Goal: Task Accomplishment & Management: Use online tool/utility

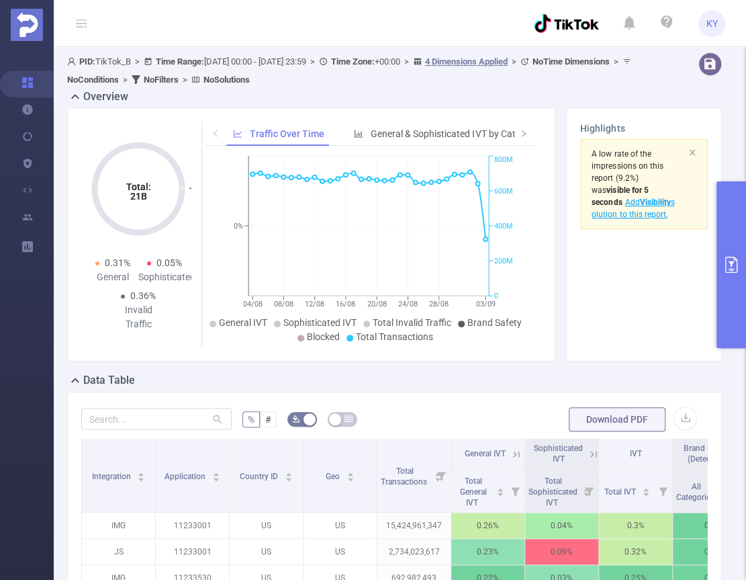
click at [734, 214] on button "primary" at bounding box center [732, 264] width 30 height 167
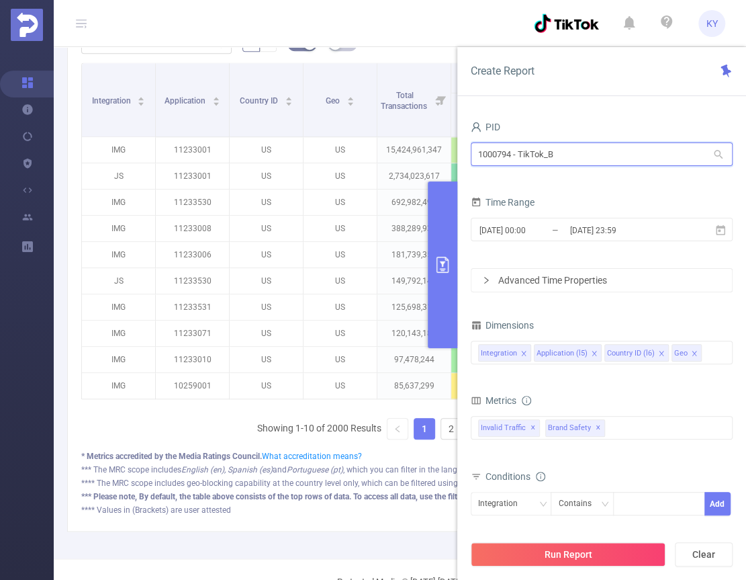
click at [596, 158] on input "1000794 - TikTok_B" at bounding box center [602, 154] width 262 height 24
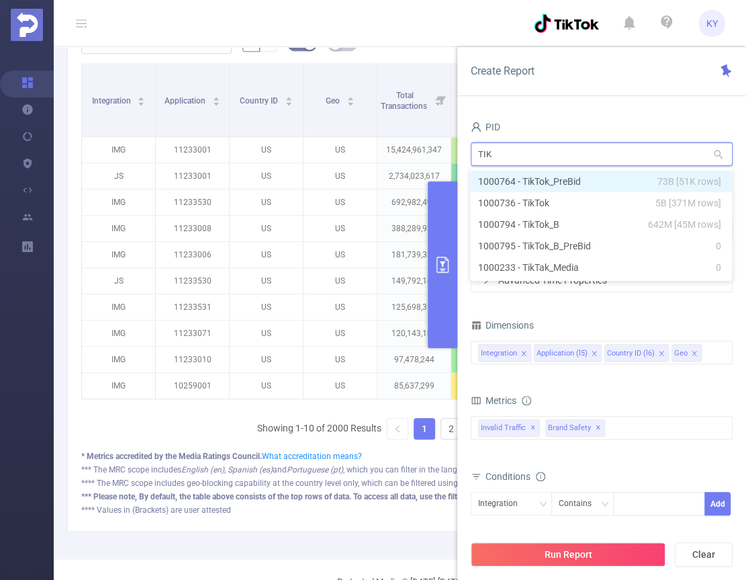
type input "TIKT"
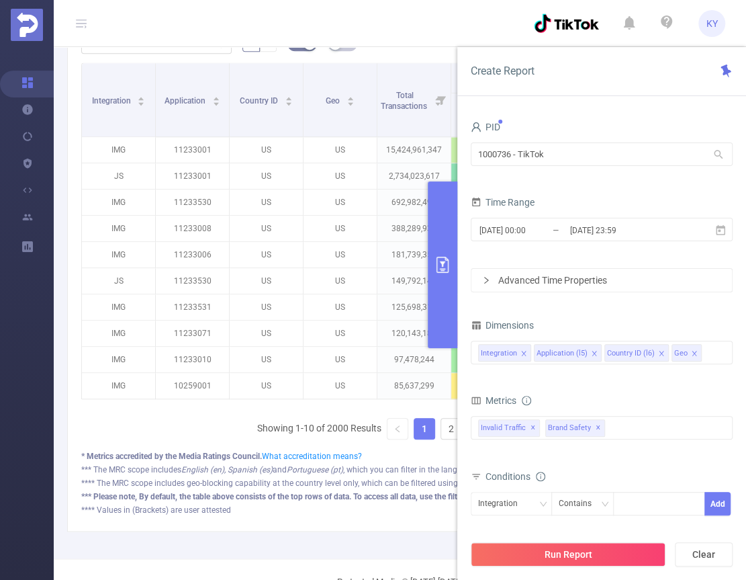
click at [495, 137] on div "PID" at bounding box center [602, 129] width 262 height 22
click at [493, 150] on input "1000736 - TikTok" at bounding box center [602, 154] width 262 height 24
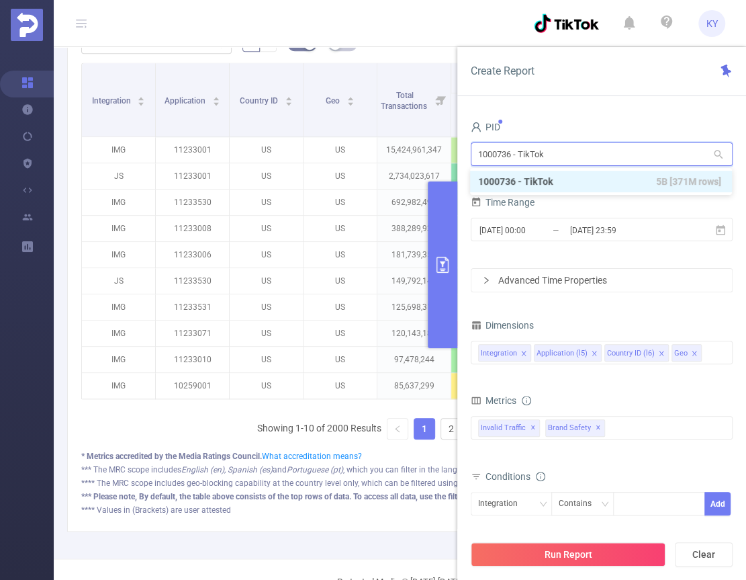
click at [493, 150] on input "1000736 - TikTok" at bounding box center [602, 154] width 262 height 24
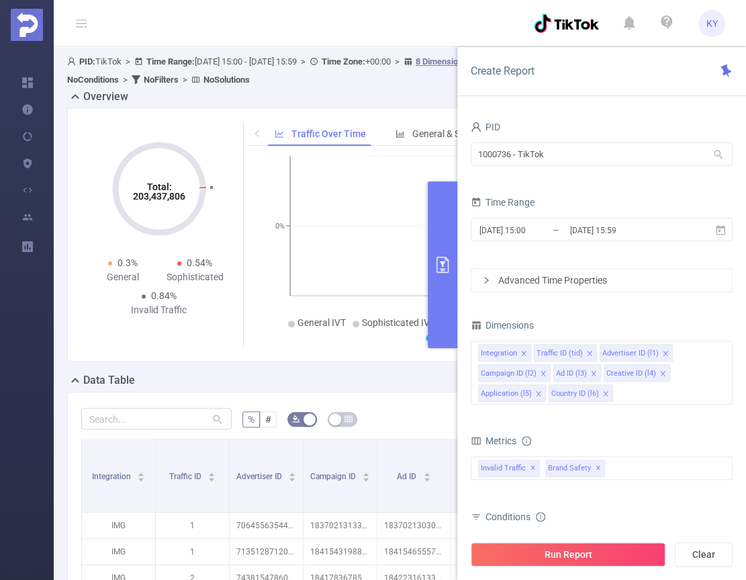
click at [441, 193] on button "primary" at bounding box center [443, 264] width 30 height 167
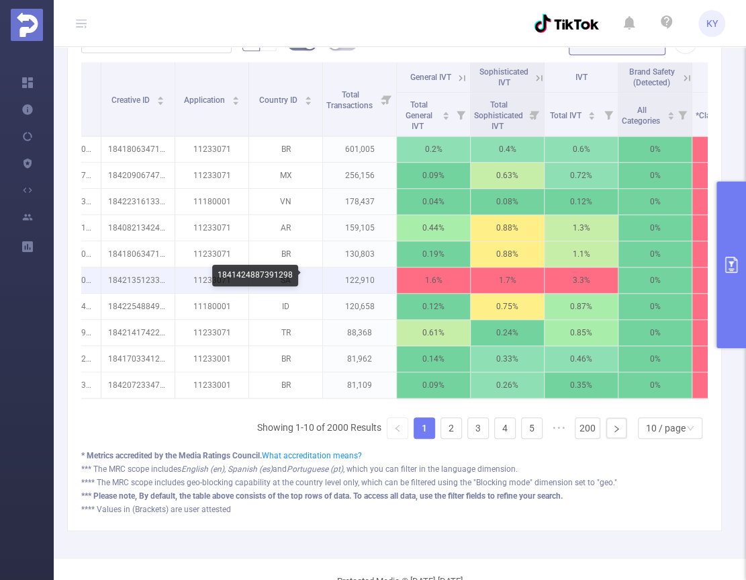
scroll to position [0, 358]
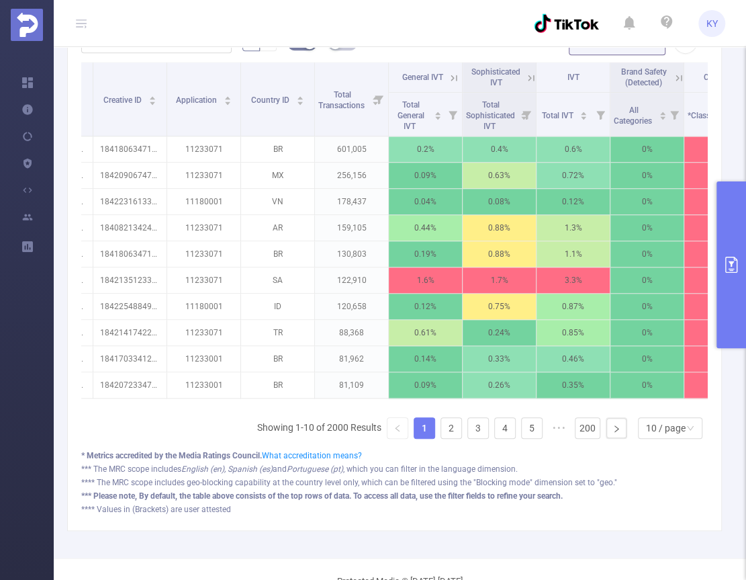
click at [525, 73] on icon at bounding box center [531, 78] width 12 height 12
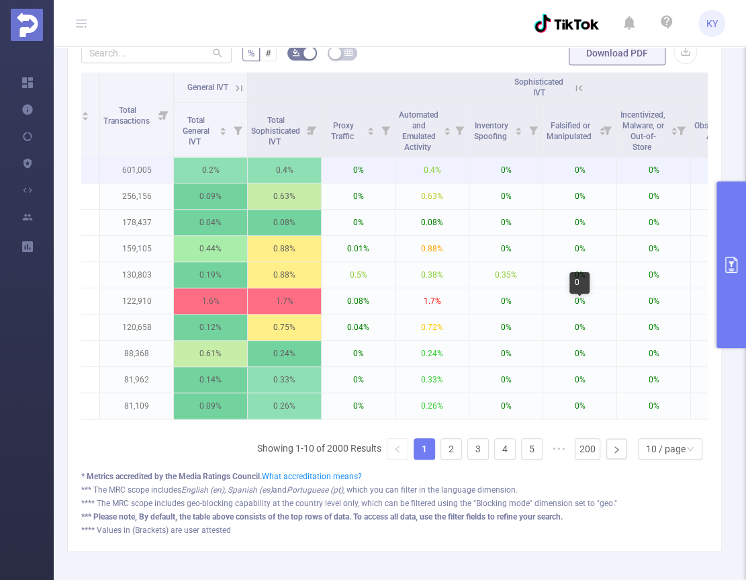
scroll to position [302, 0]
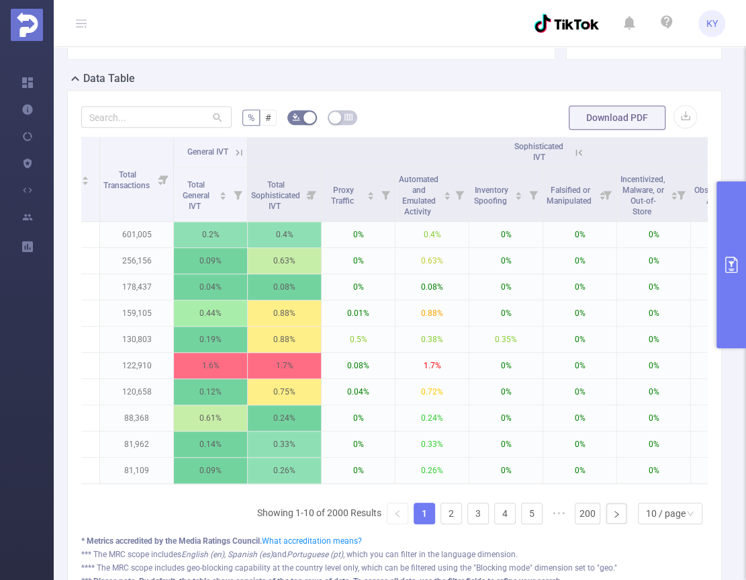
click at [575, 149] on icon at bounding box center [579, 152] width 12 height 12
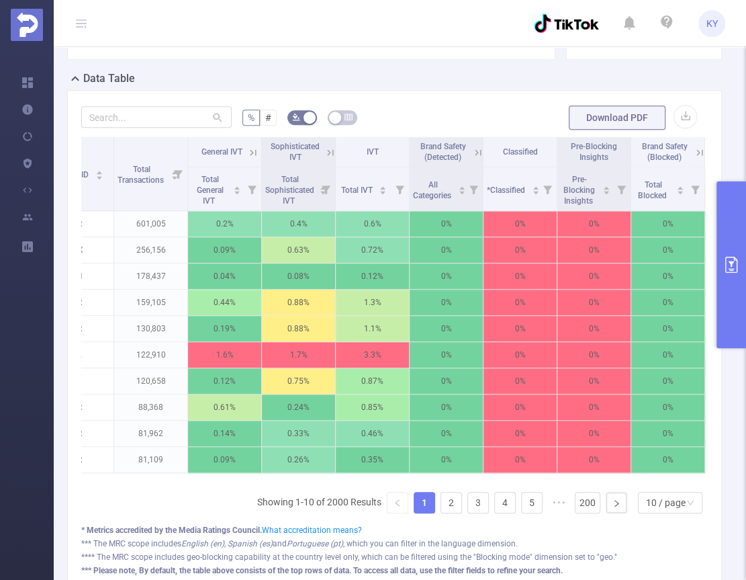
scroll to position [0, 566]
click at [243, 150] on icon at bounding box center [251, 151] width 16 height 13
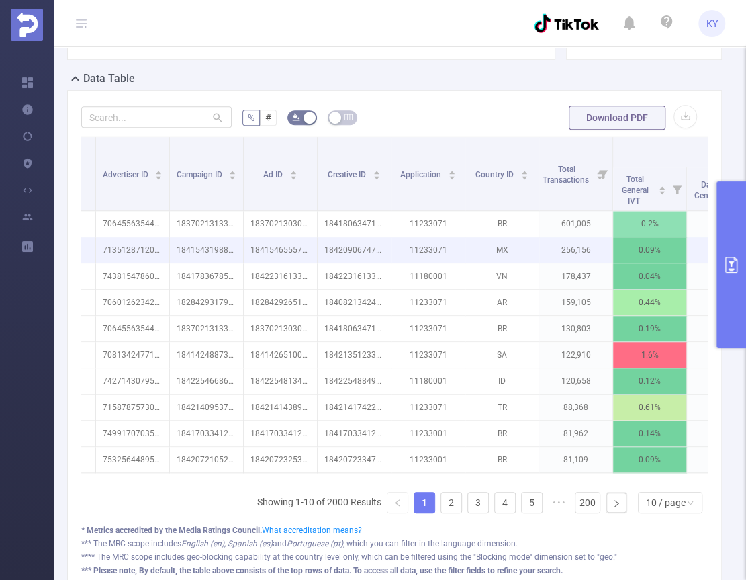
scroll to position [0, 46]
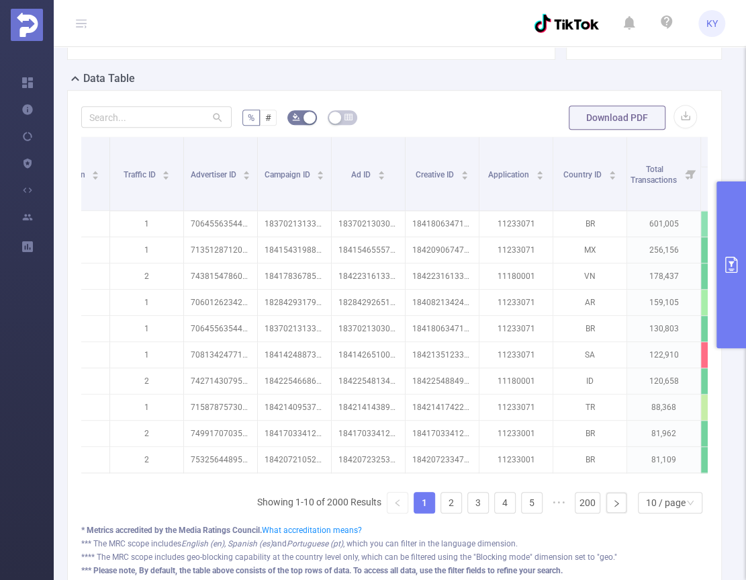
click at [743, 255] on button "primary" at bounding box center [732, 264] width 30 height 167
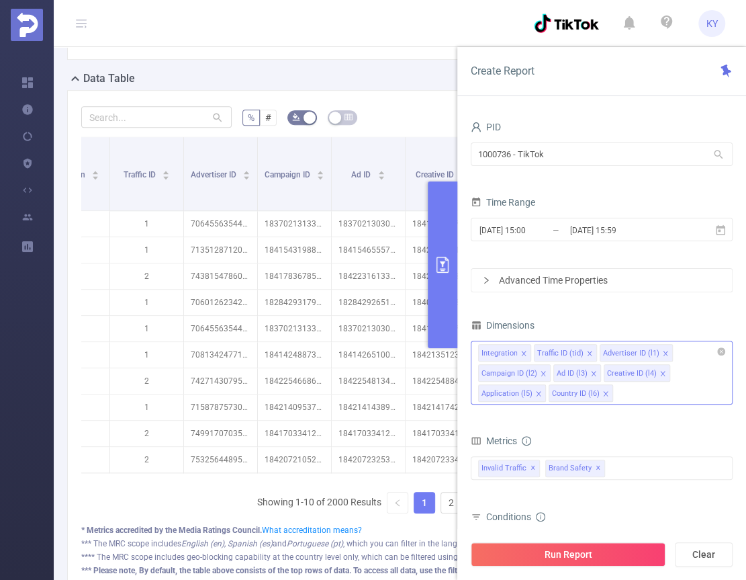
click at [660, 371] on icon "icon: close" at bounding box center [663, 373] width 7 height 7
click at [594, 371] on icon "icon: close" at bounding box center [593, 373] width 7 height 7
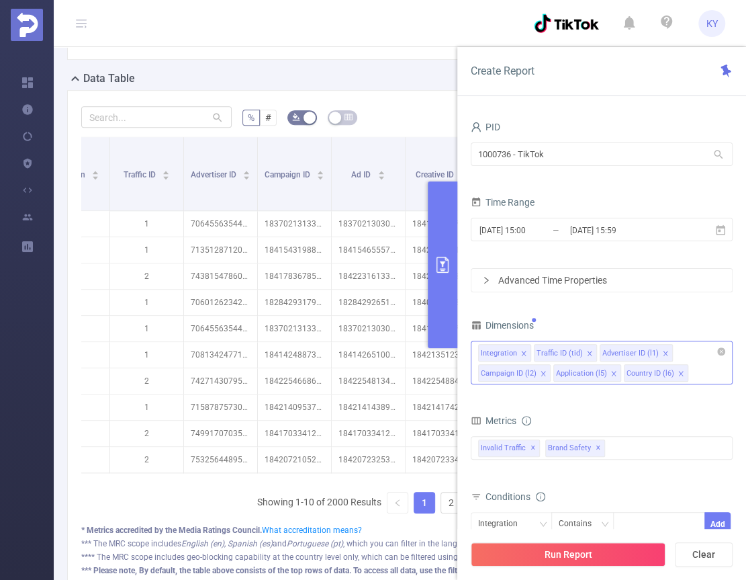
click at [611, 372] on icon "icon: close" at bounding box center [614, 373] width 7 height 7
click at [611, 373] on div "Integration Traffic ID (tid) Advertiser ID (l1) Campaign ID (l2) Application (l…" at bounding box center [602, 363] width 262 height 44
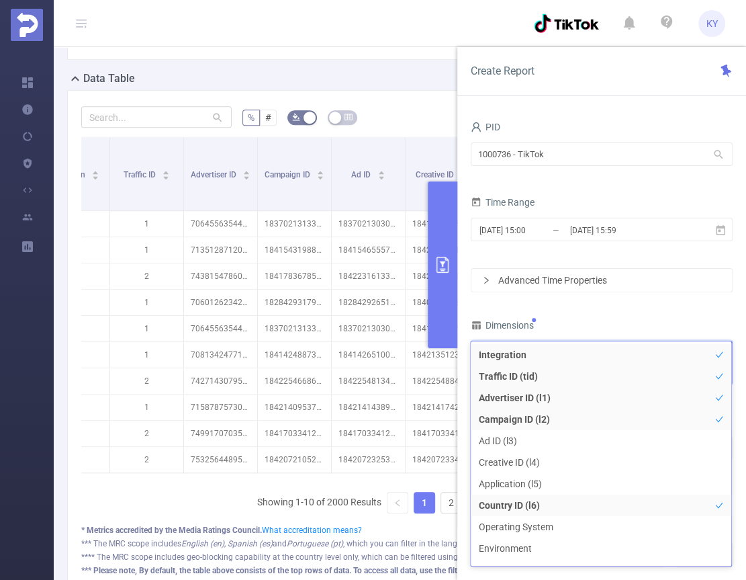
click at [593, 310] on div "PID 1000736 - TikTok 1000736 - TikTok Time Range 2025-09-03 15:00 _ 2025-09-03 …" at bounding box center [602, 376] width 262 height 517
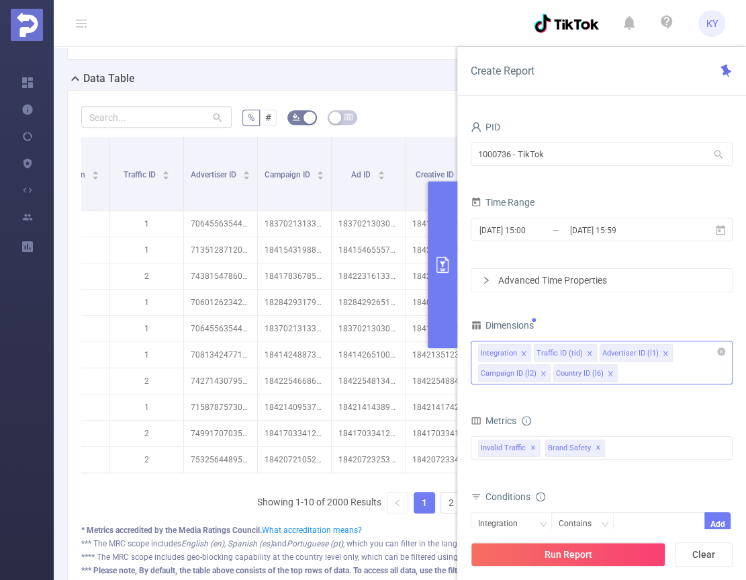
click at [536, 373] on li "Campaign ID (l2)" at bounding box center [514, 372] width 73 height 17
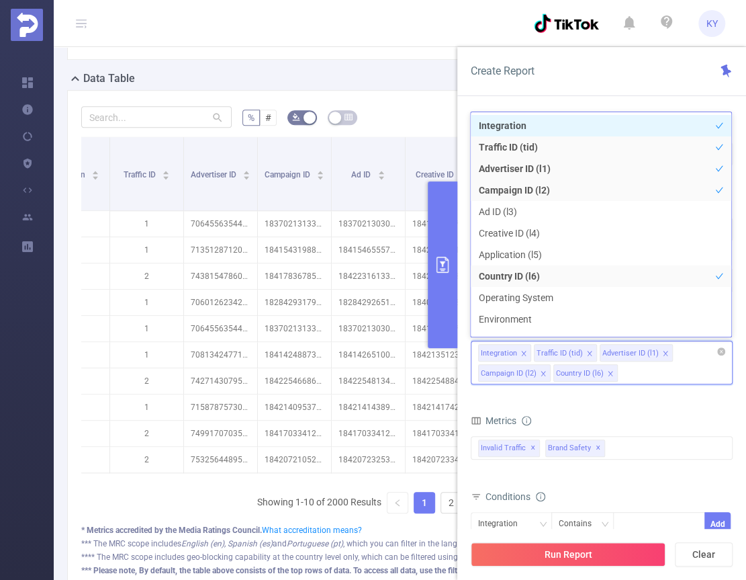
click at [586, 353] on icon "icon: close" at bounding box center [589, 353] width 7 height 7
click at [605, 352] on div "Integration Advertiser ID (l1) Campaign ID (l2) Country ID (l6)" at bounding box center [601, 352] width 247 height 22
click at [598, 353] on icon "icon: close" at bounding box center [600, 353] width 7 height 7
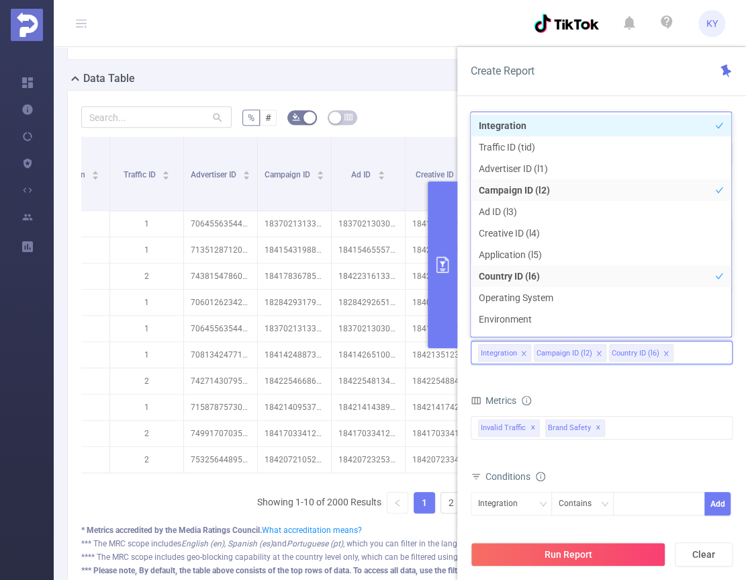
click at [599, 351] on icon "icon: close" at bounding box center [599, 353] width 7 height 7
click at [601, 558] on button "Run Report" at bounding box center [568, 554] width 195 height 24
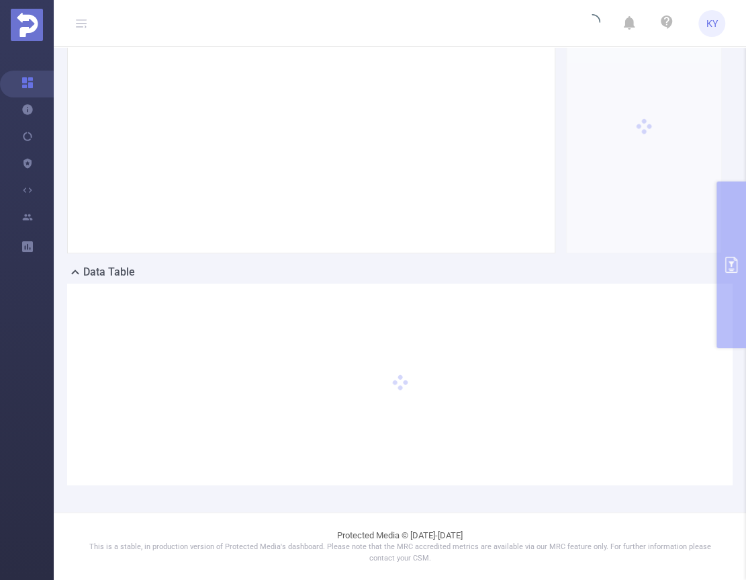
scroll to position [107, 0]
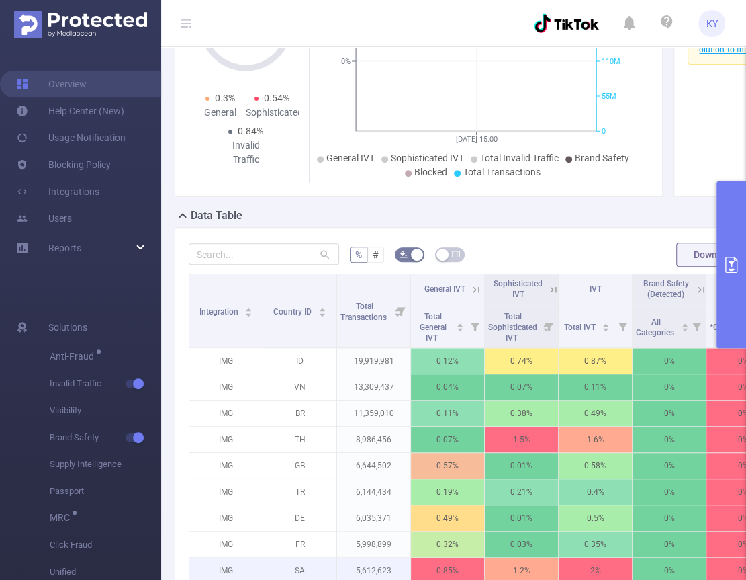
scroll to position [333, 0]
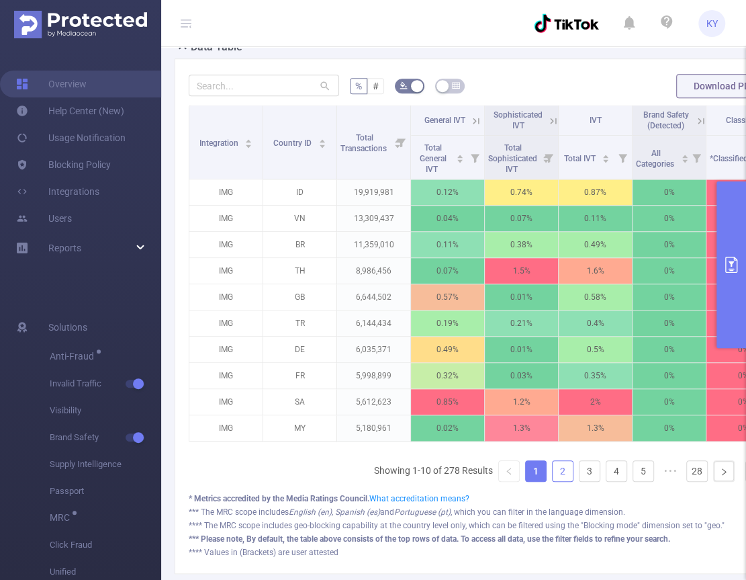
click at [560, 466] on link "2" at bounding box center [563, 471] width 20 height 20
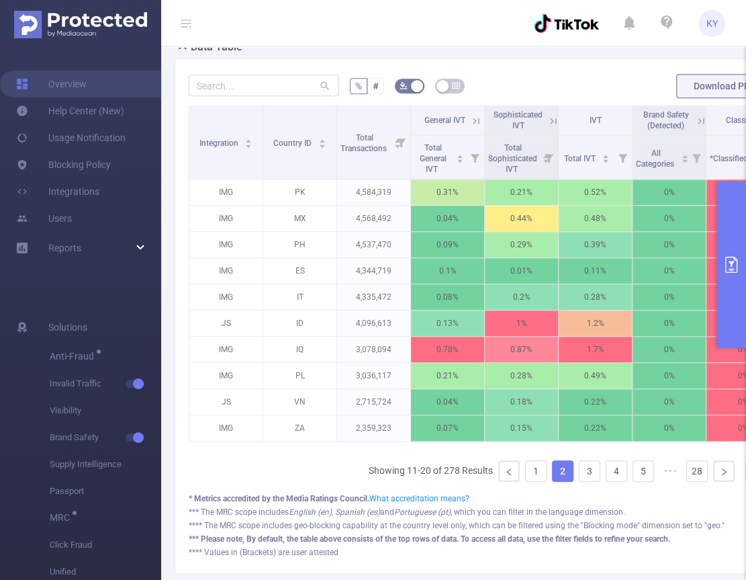
click at [514, 468] on ul "Showing 11-20 of 278 Results 1 2 3 4 5 ••• 28 10 / page" at bounding box center [592, 470] width 447 height 21
click at [531, 474] on link "1" at bounding box center [536, 471] width 20 height 20
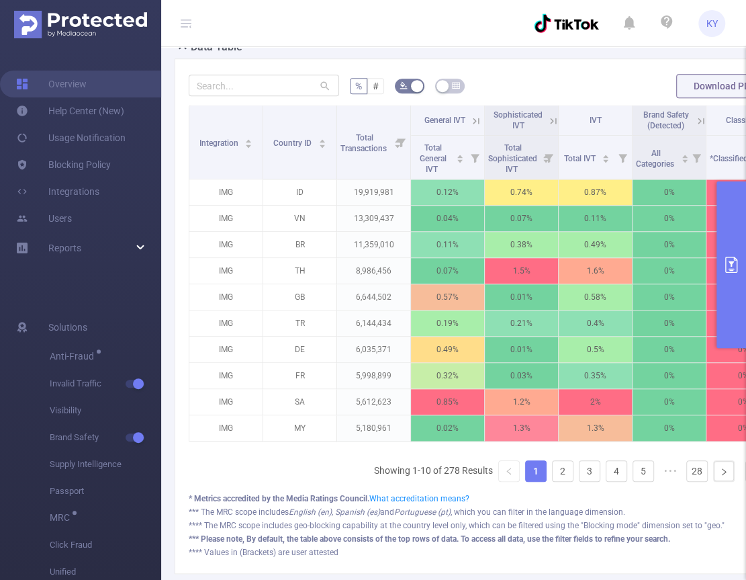
click at [183, 25] on icon at bounding box center [186, 23] width 11 height 11
click at [180, 30] on icon at bounding box center [186, 23] width 16 height 46
click at [268, 24] on header "KY" at bounding box center [373, 23] width 746 height 47
click at [189, 22] on icon at bounding box center [186, 23] width 11 height 11
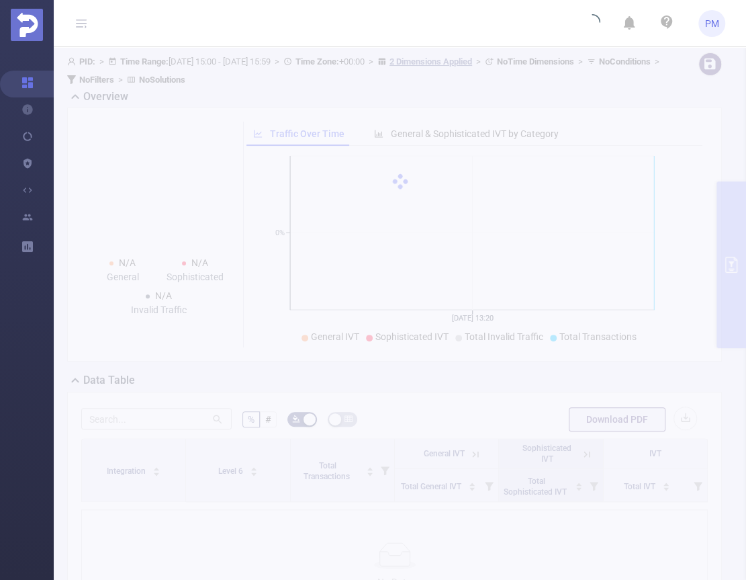
click at [290, 355] on div "PID: > Time Range: 2025-09-03 15:00 - 2025-09-03 15:59 > Time Zone: +00:00 > 2 …" at bounding box center [400, 368] width 693 height 643
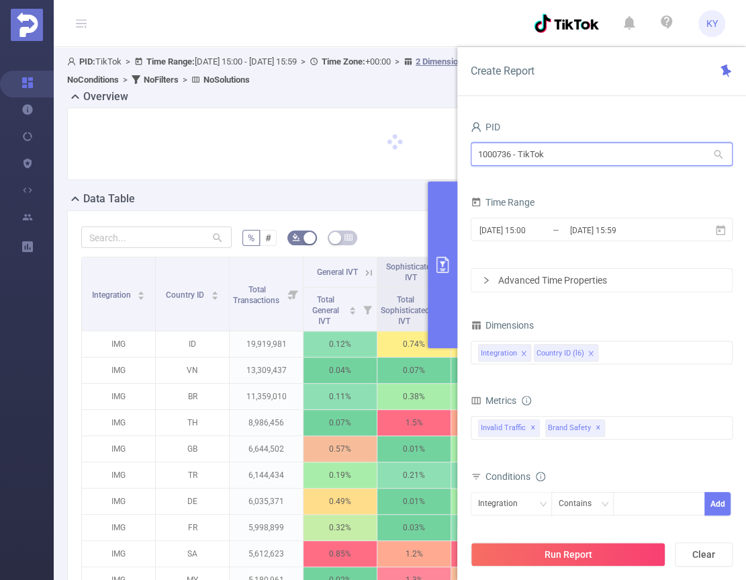
click at [580, 164] on input "1000736 - TikTok" at bounding box center [602, 154] width 262 height 24
drag, startPoint x: 161, startPoint y: 191, endPoint x: 91, endPoint y: 223, distance: 76.7
click at [160, 191] on div "Data Table" at bounding box center [400, 200] width 666 height 19
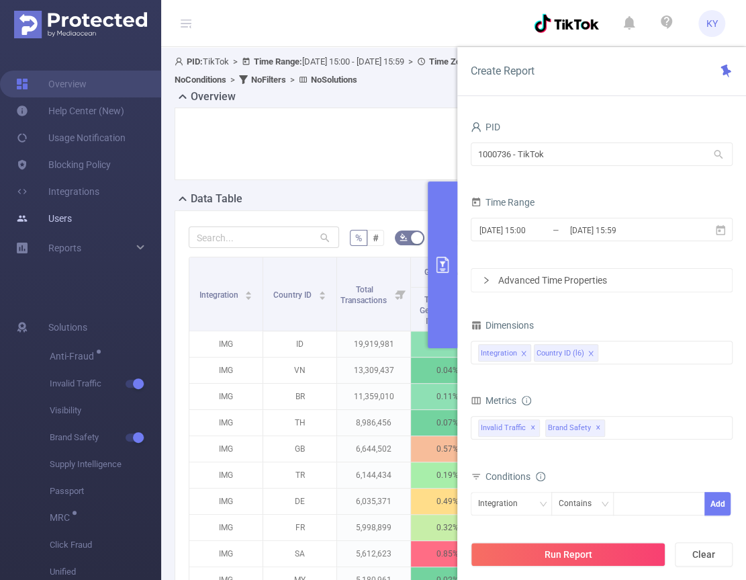
click at [64, 214] on link "Users" at bounding box center [44, 218] width 56 height 27
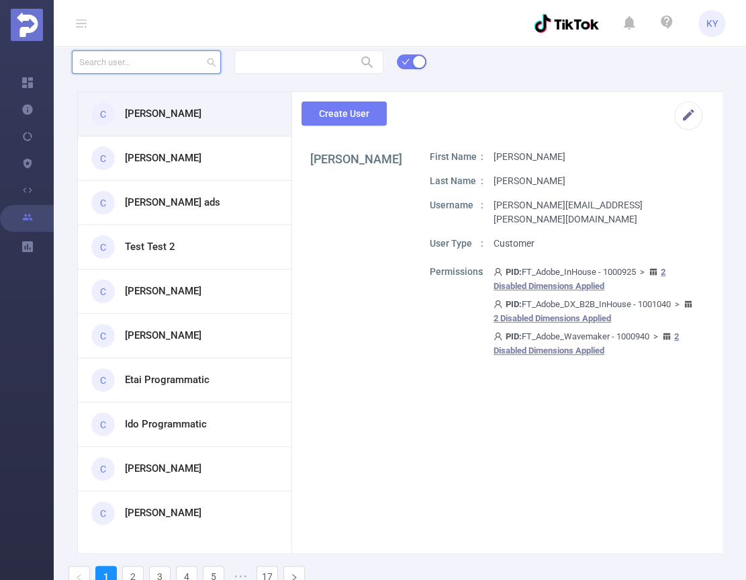
click at [168, 62] on input "text" at bounding box center [146, 62] width 149 height 24
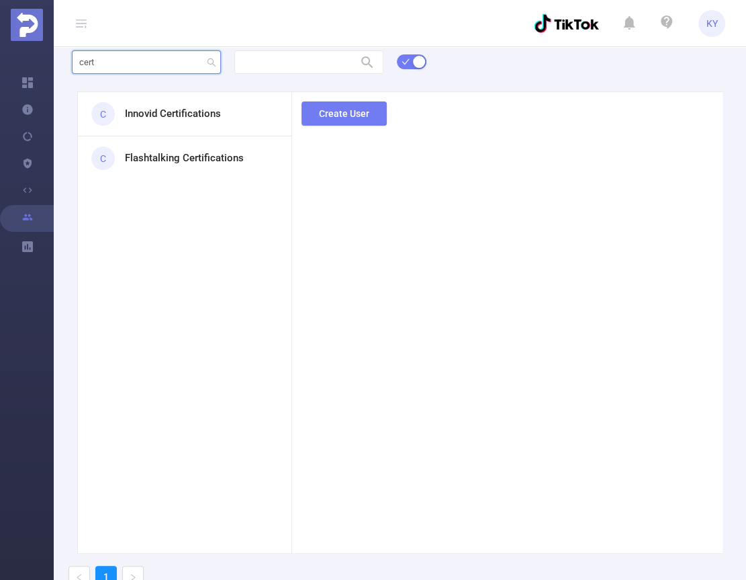
type input "cert"
click at [176, 121] on h3 "Innovid Certifications" at bounding box center [173, 113] width 96 height 15
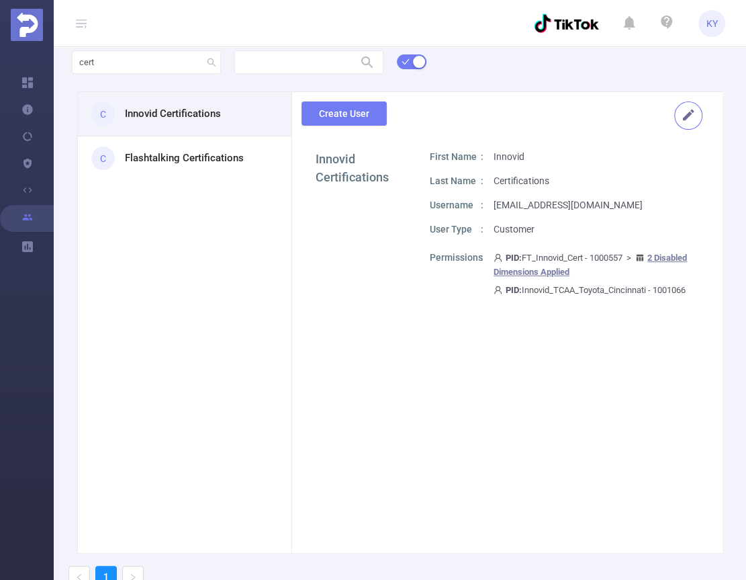
click at [685, 118] on button "button" at bounding box center [688, 115] width 28 height 28
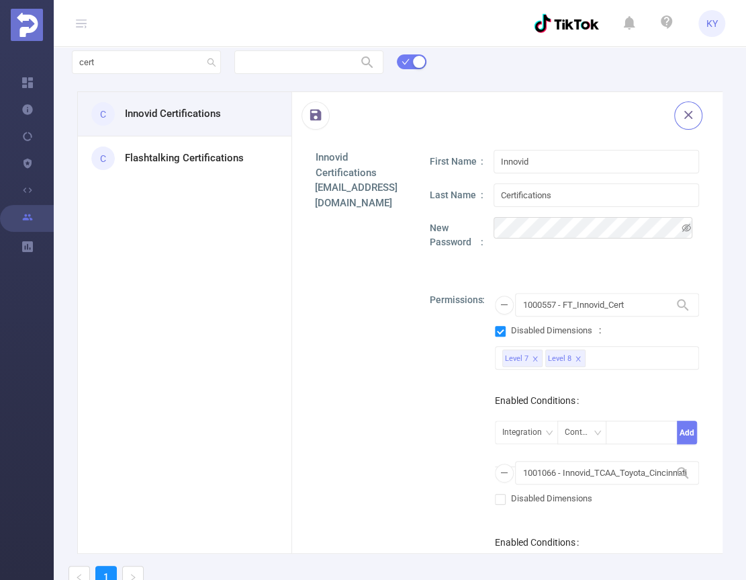
click at [674, 120] on button "button" at bounding box center [688, 115] width 28 height 28
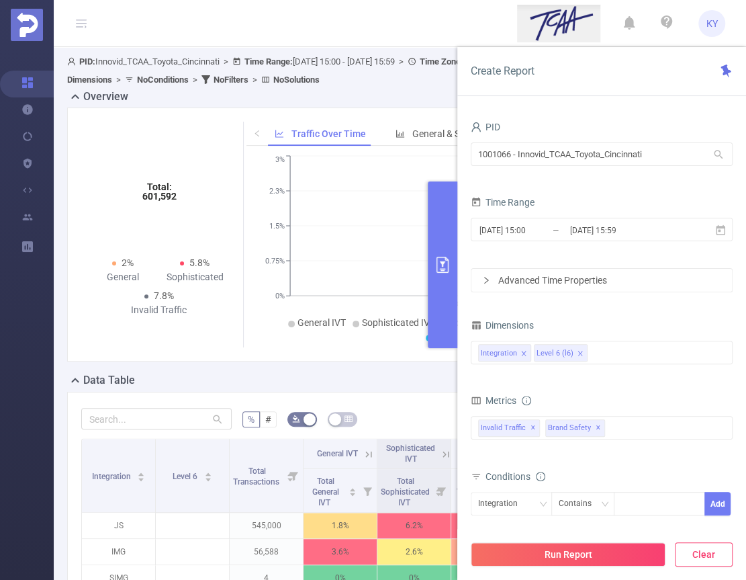
click at [706, 557] on button "Clear" at bounding box center [704, 554] width 58 height 24
type input "[DATE] 16:00"
type input "[DATE] 16:59"
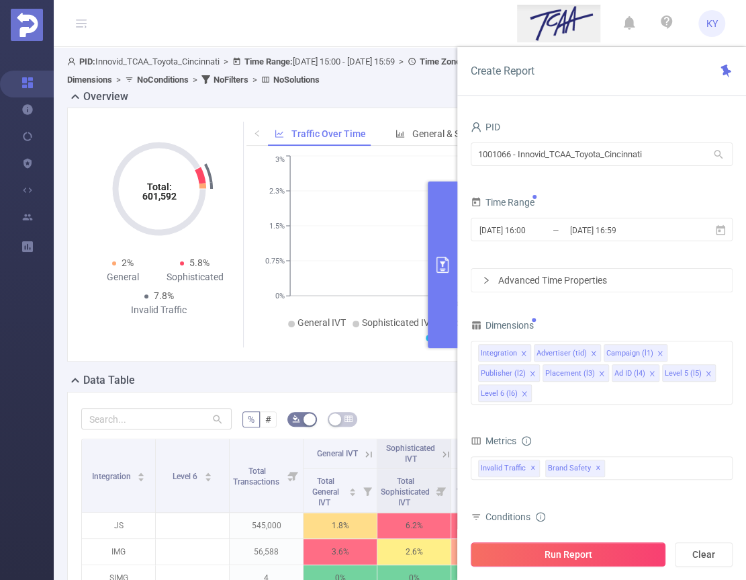
click at [615, 554] on button "Run Report" at bounding box center [568, 554] width 195 height 24
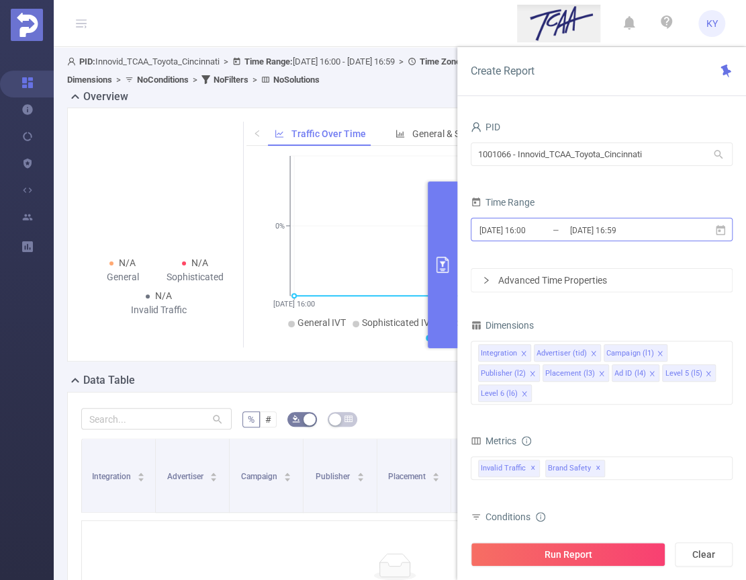
click at [547, 226] on input "[DATE] 16:00" at bounding box center [532, 230] width 109 height 18
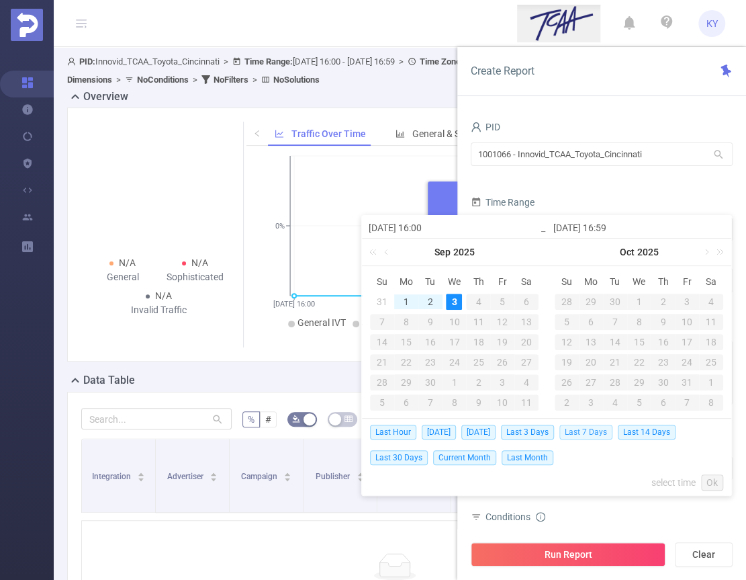
click at [593, 428] on span "Last 7 Days" at bounding box center [586, 432] width 53 height 15
type input "[DATE] 00:00"
type input "[DATE] 23:59"
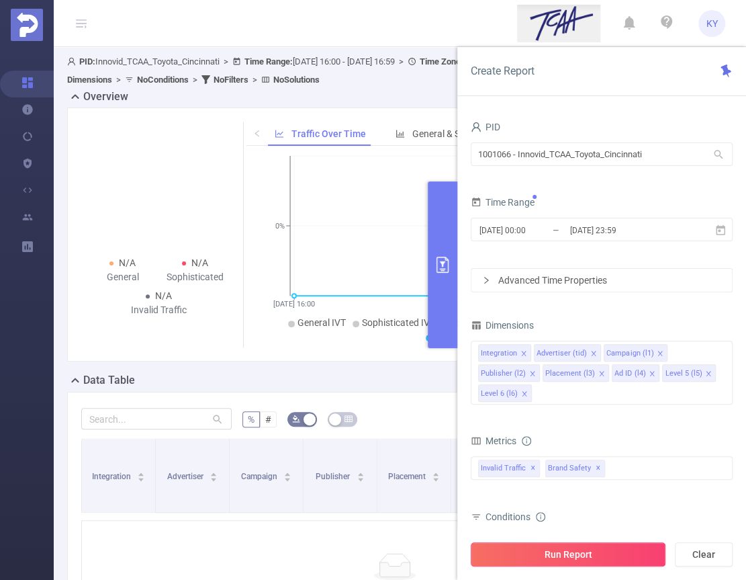
click at [593, 551] on button "Run Report" at bounding box center [568, 554] width 195 height 24
